Goal: Information Seeking & Learning: Learn about a topic

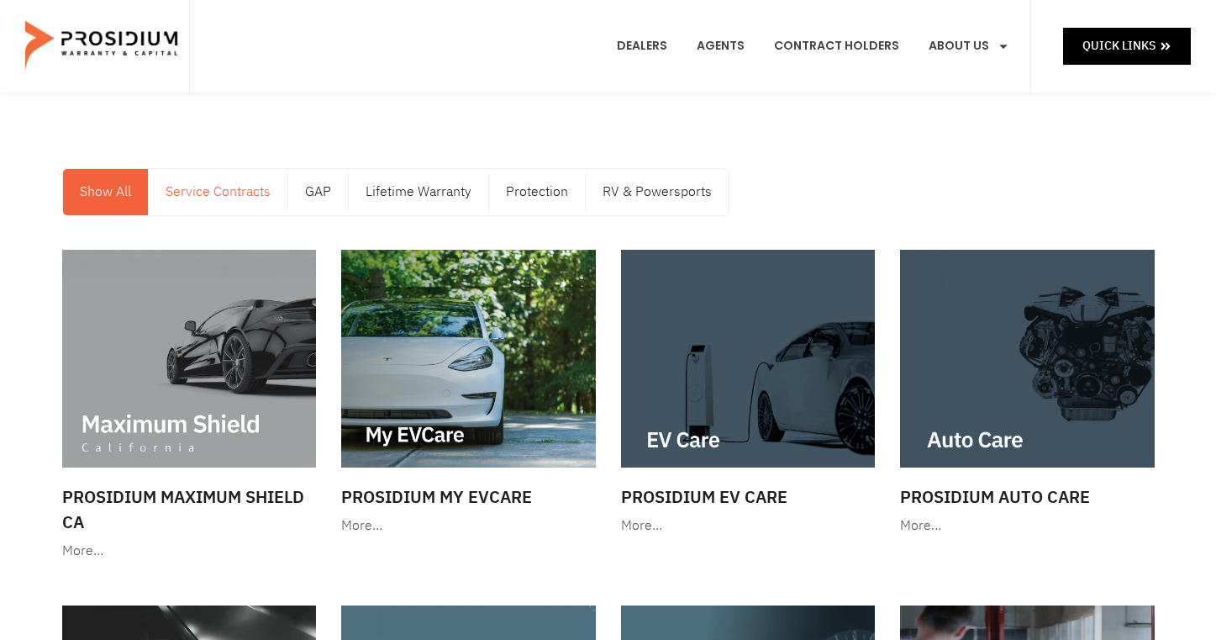
click at [235, 198] on link "Service Contracts" at bounding box center [218, 192] width 139 height 46
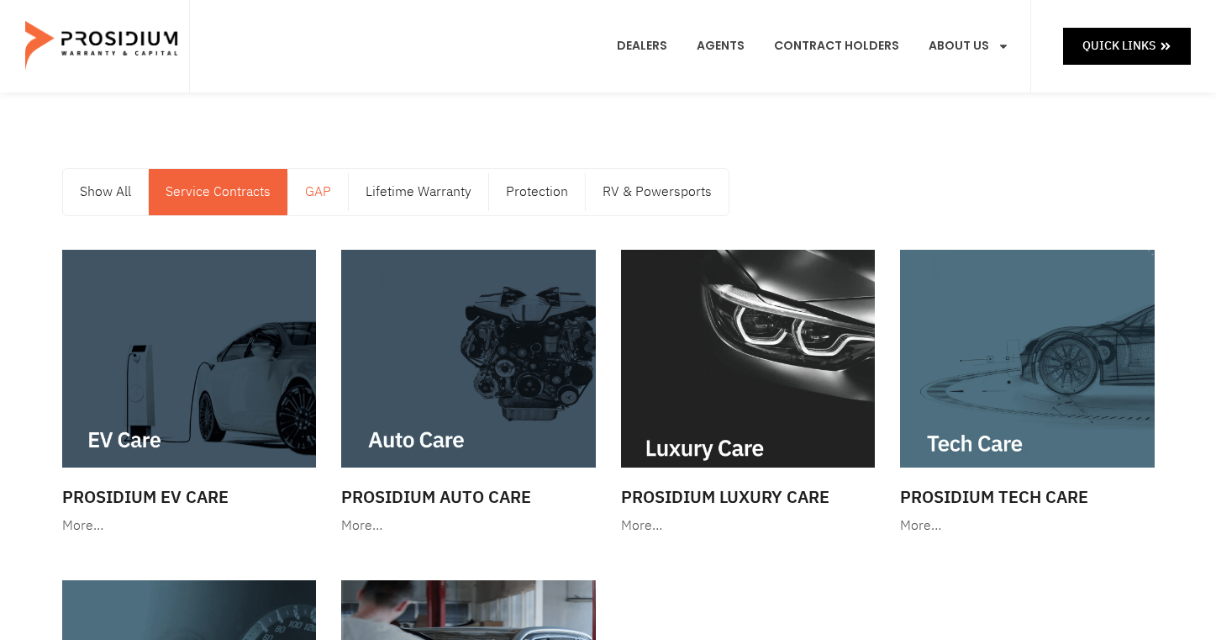
click at [322, 190] on link "GAP" at bounding box center [318, 192] width 60 height 46
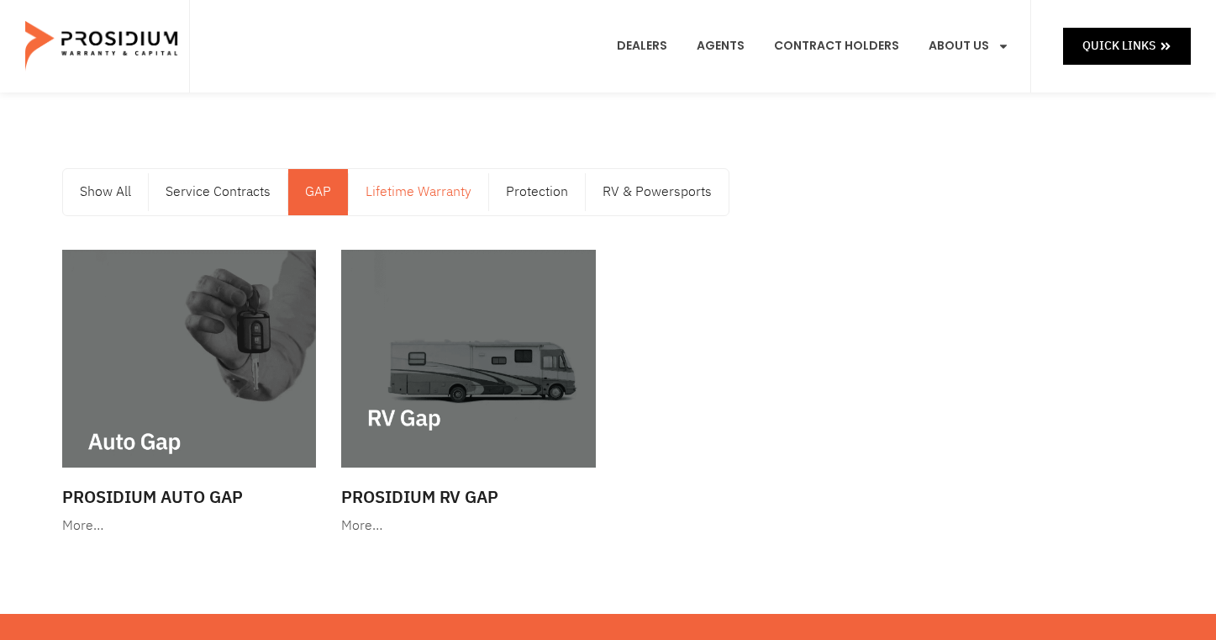
click at [403, 195] on link "Lifetime Warranty" at bounding box center [419, 192] width 140 height 46
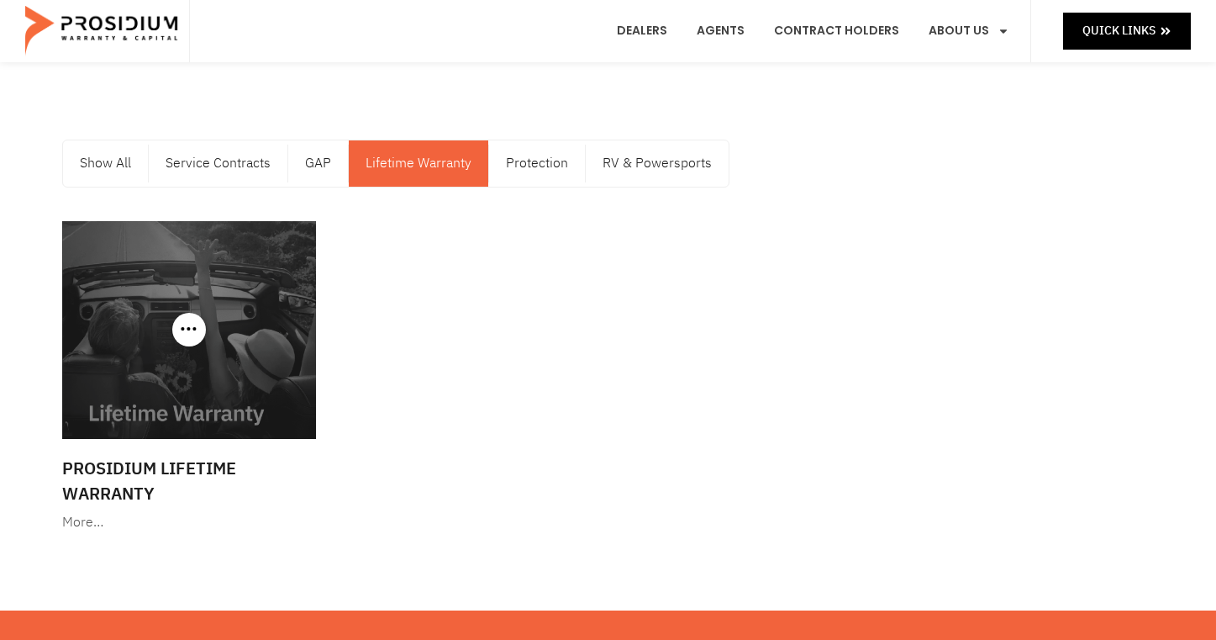
scroll to position [32, 0]
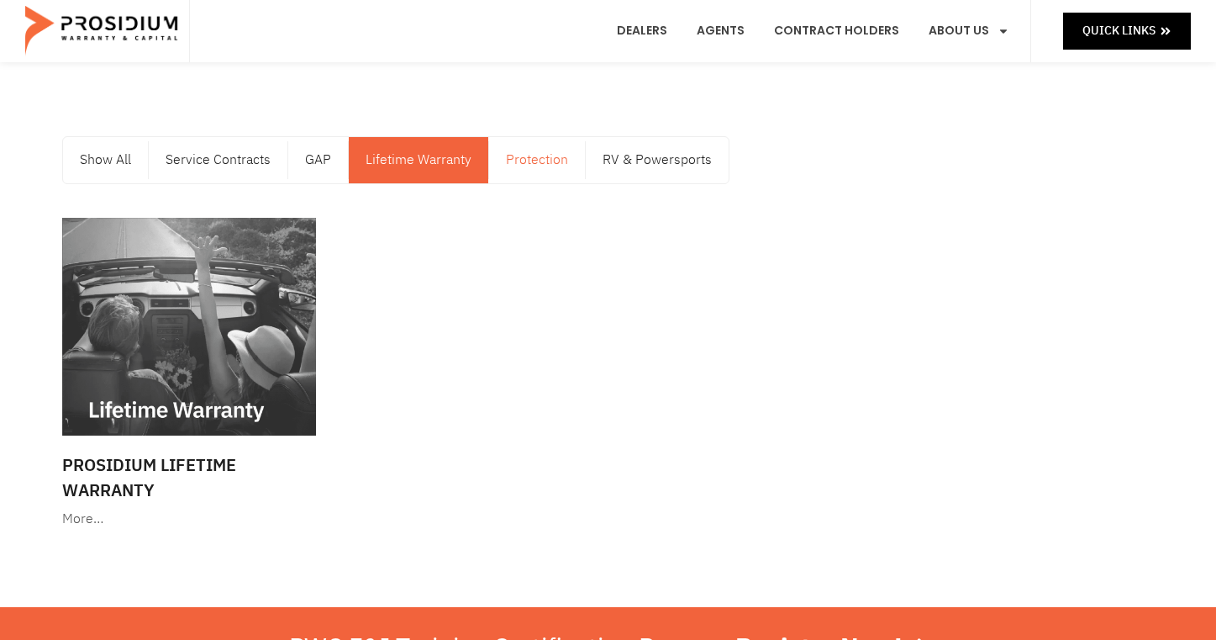
click at [533, 171] on link "Protection" at bounding box center [537, 160] width 96 height 46
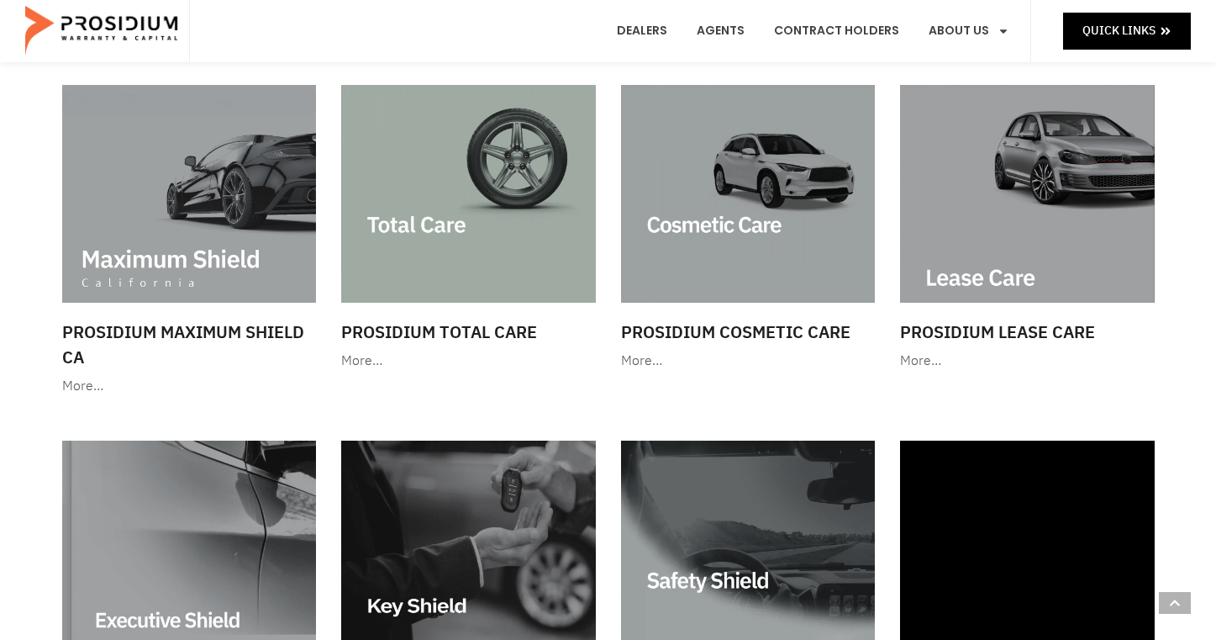
scroll to position [0, 0]
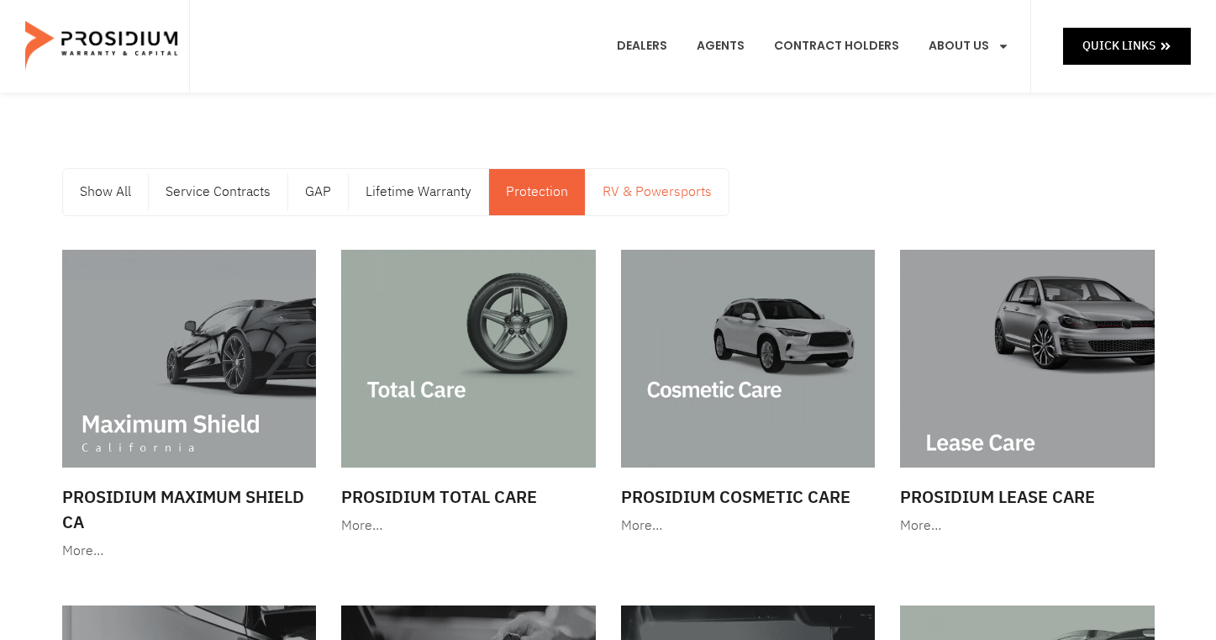
click at [612, 195] on link "RV & Powersports" at bounding box center [657, 192] width 143 height 46
